Goal: Task Accomplishment & Management: Use online tool/utility

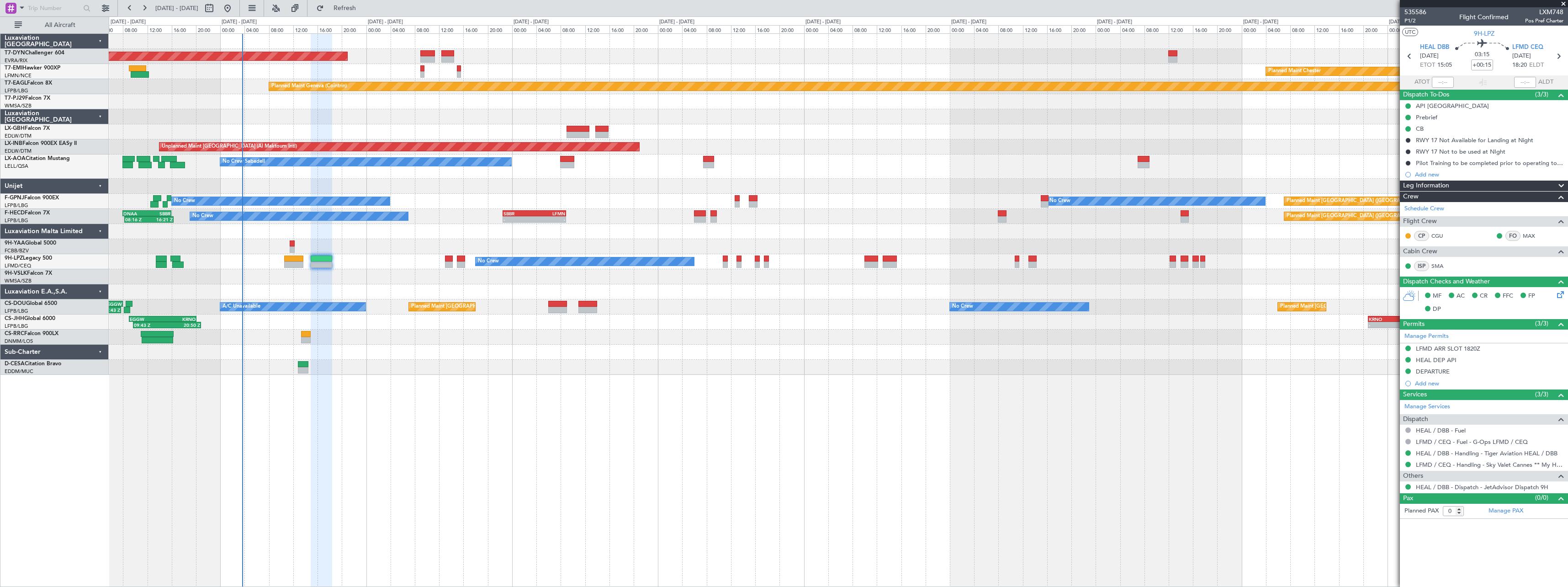
click at [433, 234] on div at bounding box center [838, 231] width 1459 height 15
